Goal: Task Accomplishment & Management: Use online tool/utility

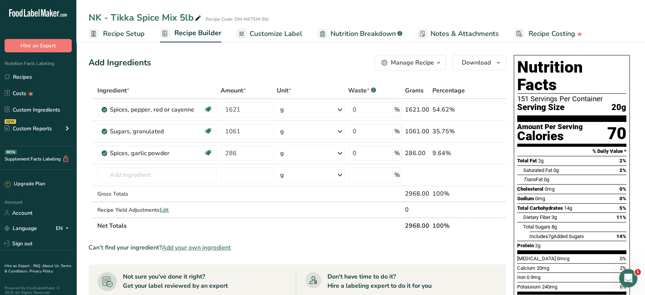
scroll to position [5, 0]
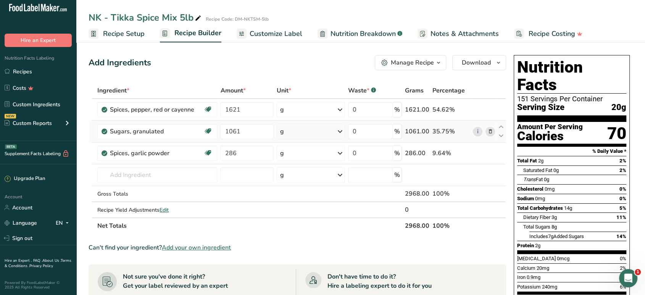
click at [490, 133] on icon at bounding box center [490, 132] width 5 height 8
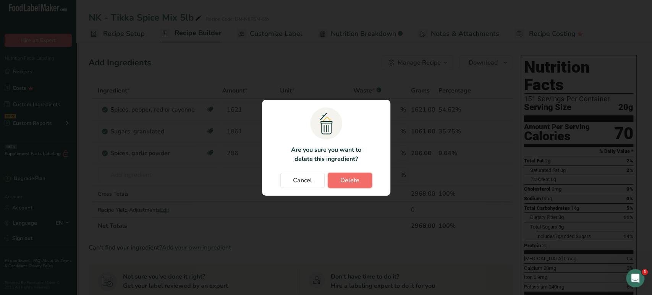
click at [353, 184] on span "Delete" at bounding box center [349, 180] width 19 height 9
type input "286"
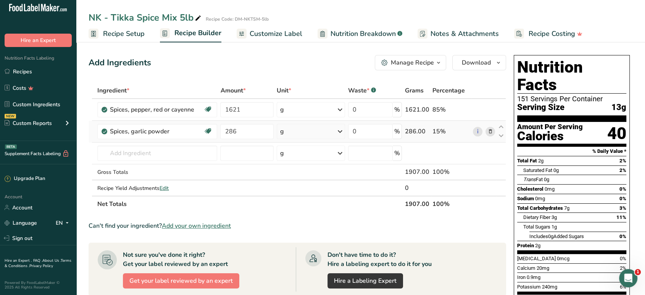
click at [492, 128] on icon at bounding box center [490, 132] width 5 height 8
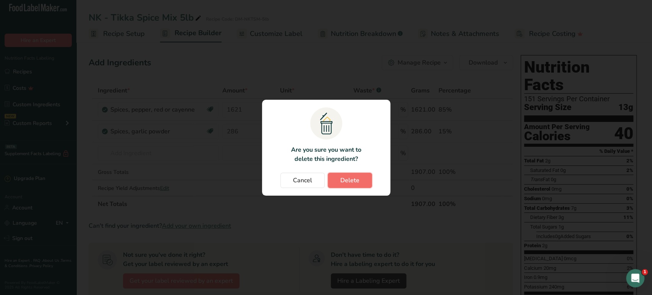
click at [347, 181] on span "Delete" at bounding box center [349, 180] width 19 height 9
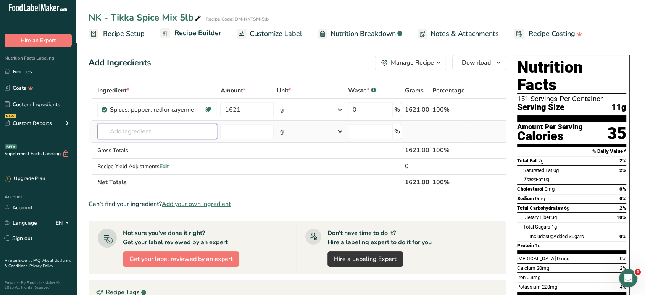
click at [177, 129] on input "text" at bounding box center [157, 131] width 120 height 15
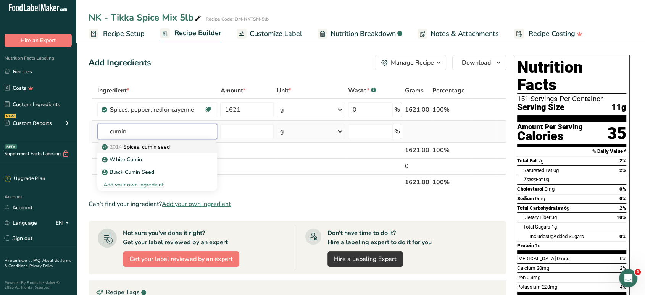
type input "cumin"
click at [168, 145] on p "2014 Spices, cumin seed" at bounding box center [136, 147] width 66 height 8
type input "Spices, cumin seed"
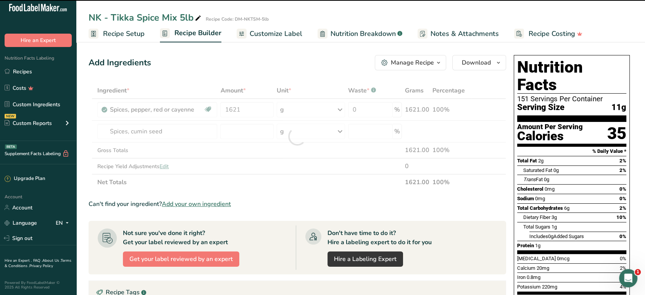
type input "0"
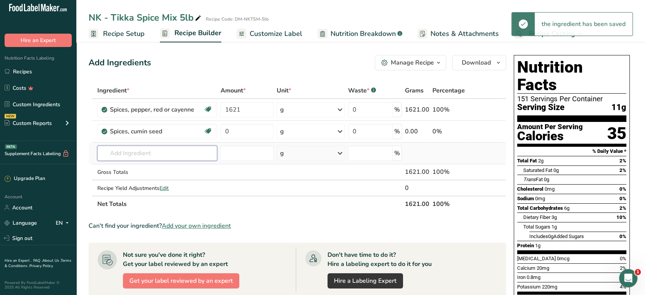
click at [144, 156] on input "text" at bounding box center [157, 152] width 120 height 15
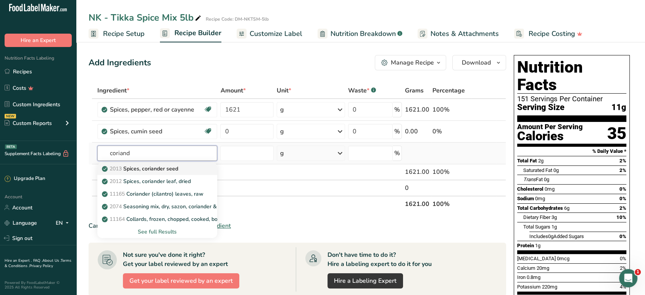
type input "coriand"
click at [147, 165] on p "2013 Spices, coriander seed" at bounding box center [140, 169] width 75 height 8
type input "Spices, coriander seed"
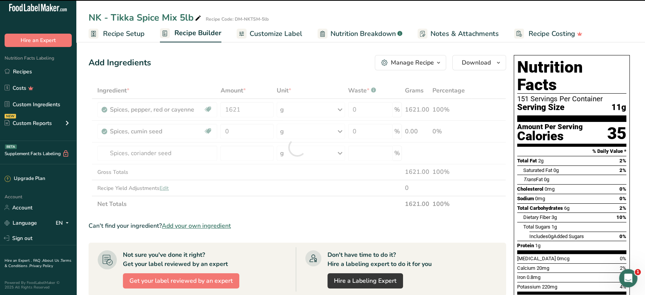
type input "0"
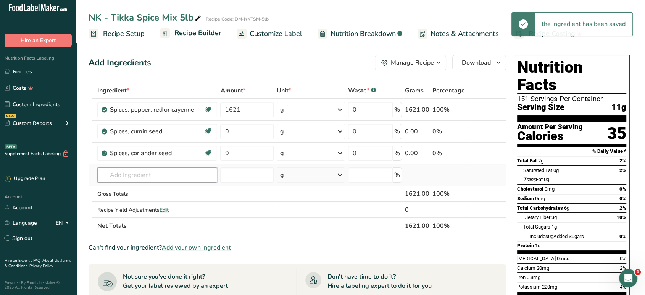
click at [162, 176] on input "text" at bounding box center [157, 174] width 120 height 15
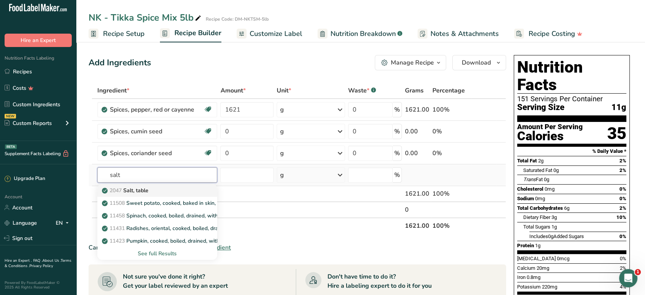
type input "salt"
click at [157, 193] on div "2047 Salt, table" at bounding box center [150, 190] width 95 height 8
type input "Salt, table"
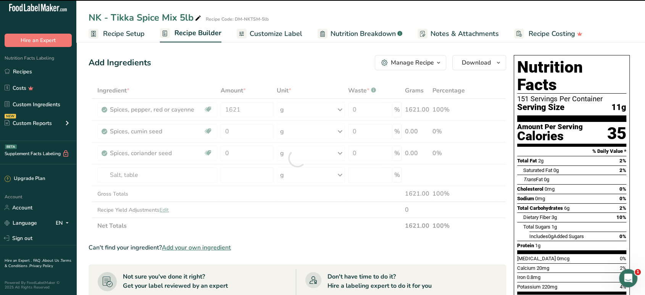
type input "0"
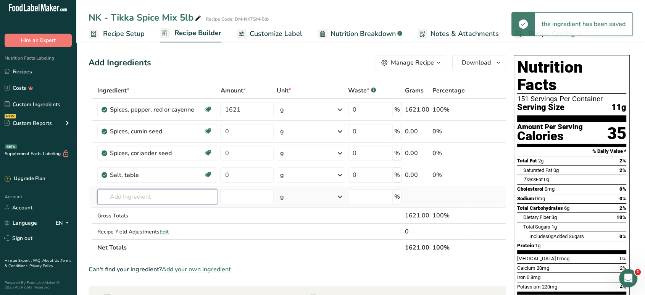
click at [143, 194] on input "text" at bounding box center [157, 196] width 120 height 15
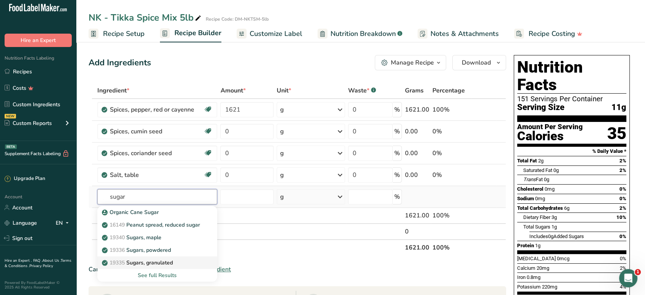
type input "sugar"
click at [148, 260] on p "19335 [GEOGRAPHIC_DATA], granulated" at bounding box center [137, 262] width 69 height 8
type input "Sugars, granulated"
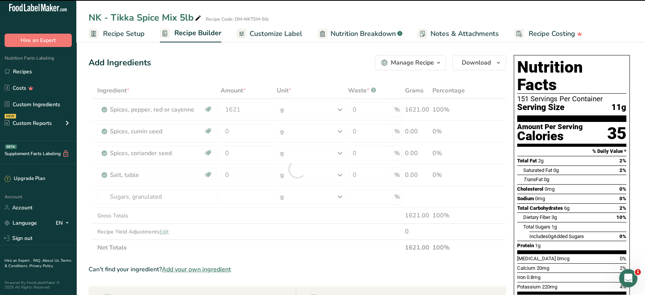
type input "0"
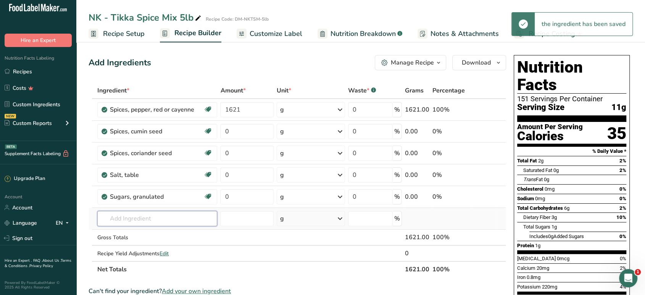
click at [162, 225] on input "text" at bounding box center [157, 218] width 120 height 15
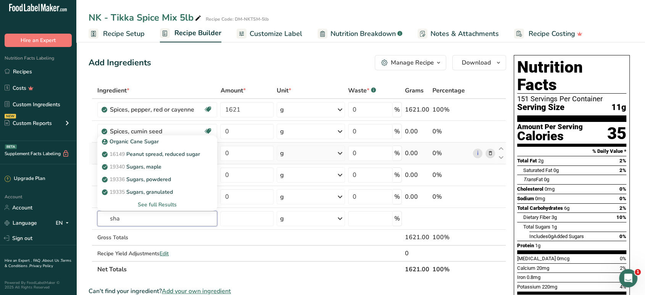
type input "shan"
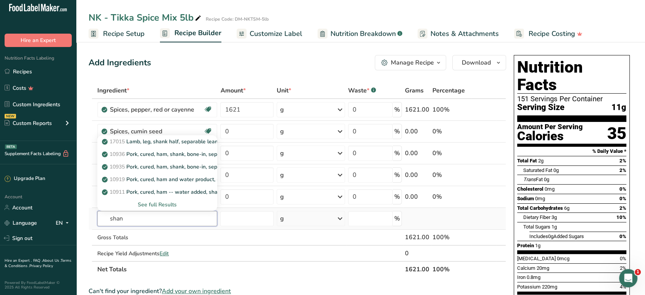
drag, startPoint x: 128, startPoint y: 221, endPoint x: 98, endPoint y: 225, distance: 30.0
click at [98, 226] on td "shan 17015 [PERSON_NAME], leg, [PERSON_NAME] half, separable lean and fat, trim…" at bounding box center [157, 219] width 123 height 22
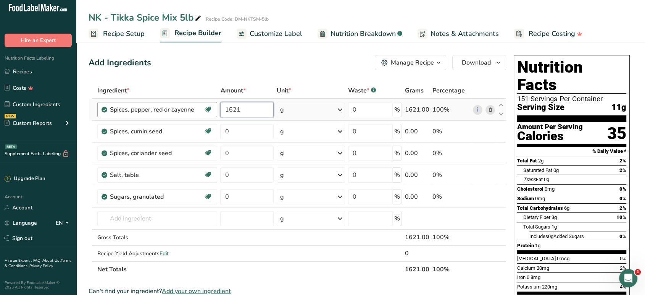
drag, startPoint x: 242, startPoint y: 112, endPoint x: 199, endPoint y: 107, distance: 43.8
click at [198, 107] on tr "Spices, pepper, red or cayenne Dairy free Gluten free Vegan Vegetarian Soy free…" at bounding box center [297, 110] width 417 height 22
type input "123"
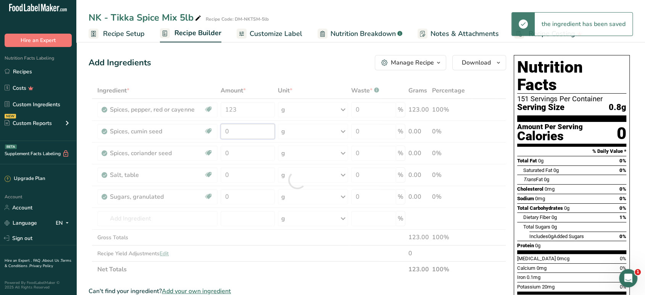
drag, startPoint x: 244, startPoint y: 132, endPoint x: 280, endPoint y: 132, distance: 35.9
click at [199, 128] on div "Ingredient * Amount * Unit * Waste * .a-a{fill:#347362;}.b-a{fill:#fff;} Grams …" at bounding box center [298, 179] width 418 height 195
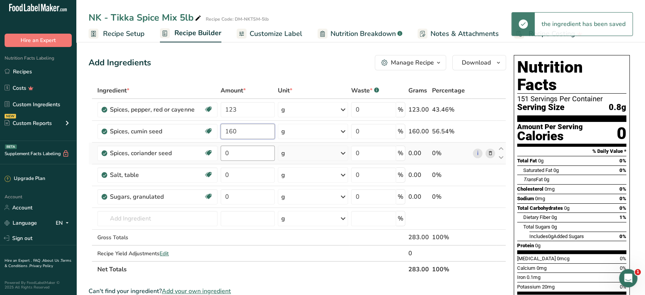
type input "160"
click at [257, 150] on div "Ingredient * Amount * Unit * Waste * .a-a{fill:#347362;}.b-a{fill:#fff;} Grams …" at bounding box center [298, 179] width 418 height 195
type input "92"
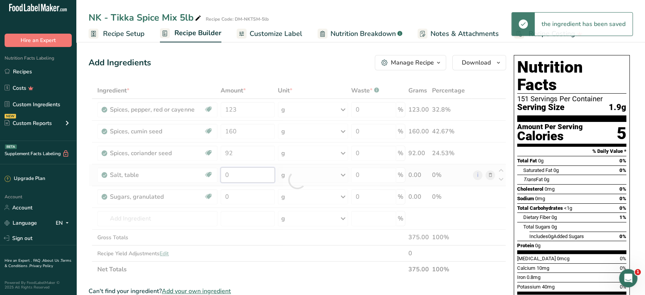
click at [233, 169] on div "Ingredient * Amount * Unit * Waste * .a-a{fill:#347362;}.b-a{fill:#fff;} Grams …" at bounding box center [298, 179] width 418 height 195
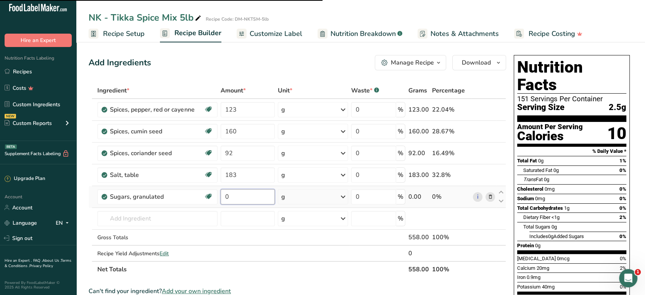
click at [239, 195] on div "Ingredient * Amount * Unit * Waste * .a-a{fill:#347362;}.b-a{fill:#fff;} Grams …" at bounding box center [298, 179] width 418 height 195
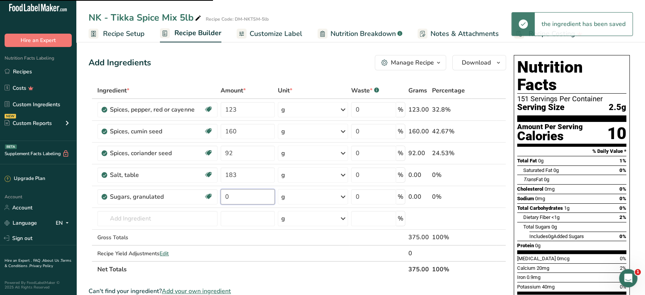
type input "0"
type input "739"
type input "183"
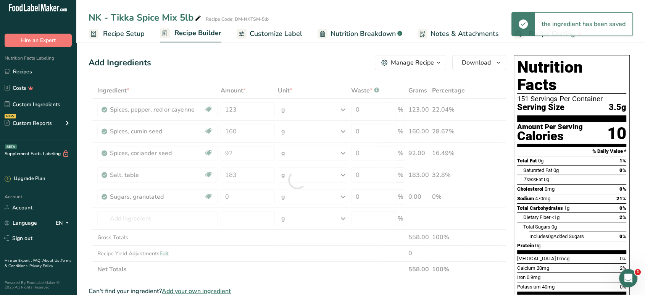
click at [300, 273] on div "Ingredient * Amount * Unit * Waste * .a-a{fill:#347362;}.b-a{fill:#fff;} Grams …" at bounding box center [298, 179] width 418 height 195
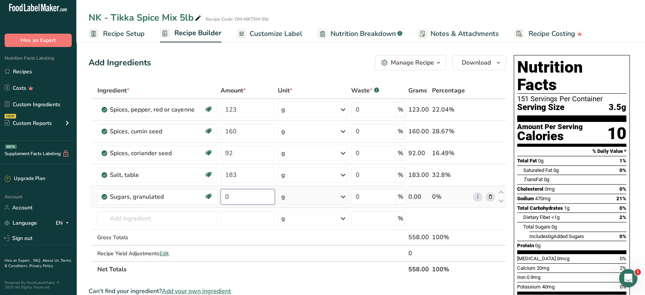
click at [242, 195] on input "0" at bounding box center [248, 196] width 54 height 15
type input "739"
